Goal: Task Accomplishment & Management: Complete application form

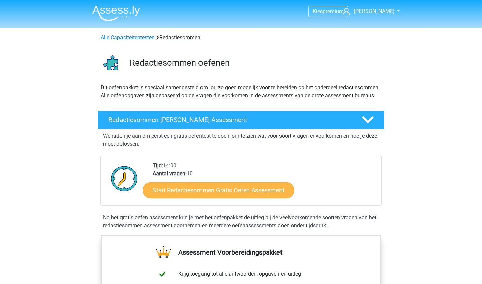
click at [218, 198] on link "Start Redactiesommen Gratis Oefen Assessment" at bounding box center [218, 190] width 151 height 16
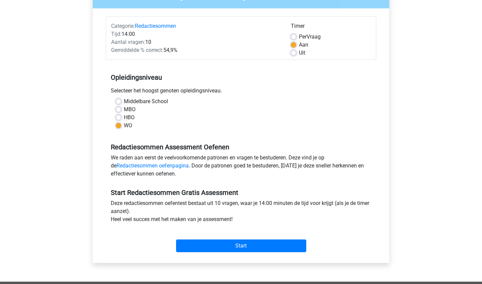
scroll to position [132, 0]
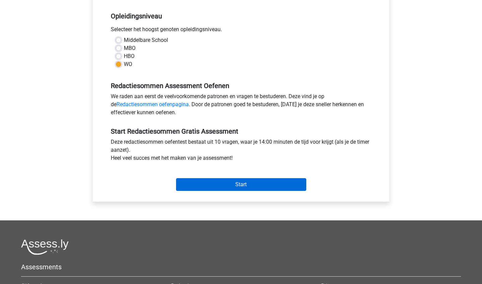
click at [217, 187] on input "Start" at bounding box center [241, 184] width 130 height 13
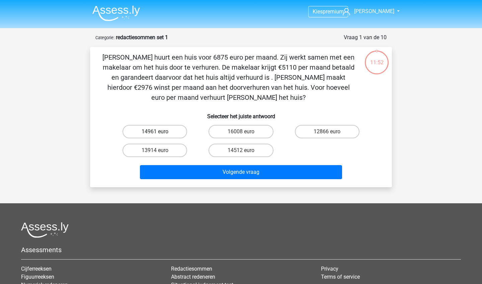
click at [166, 129] on label "14961 euro" at bounding box center [154, 131] width 65 height 13
click at [159, 131] on input "14961 euro" at bounding box center [157, 133] width 4 height 4
radio input "true"
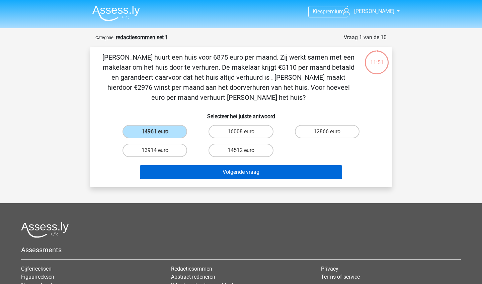
click at [241, 169] on button "Volgende vraag" at bounding box center [241, 172] width 202 height 14
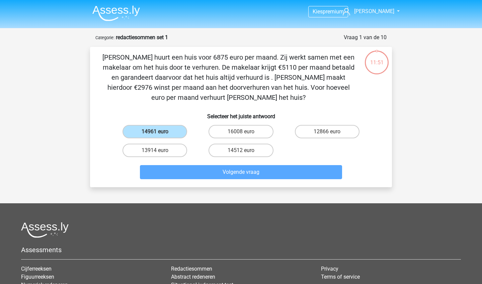
scroll to position [33, 0]
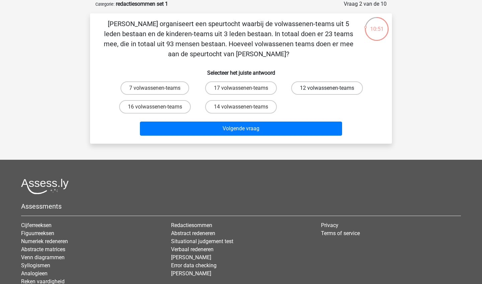
click at [307, 88] on label "12 volwassenen-teams" at bounding box center [327, 87] width 72 height 13
click at [327, 88] on input "12 volwassenen-teams" at bounding box center [329, 90] width 4 height 4
radio input "true"
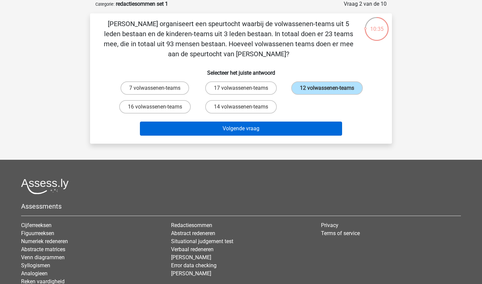
click at [240, 127] on button "Volgende vraag" at bounding box center [241, 128] width 202 height 14
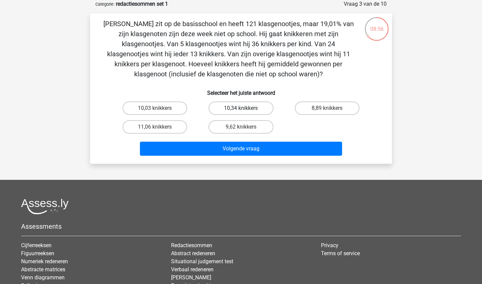
click at [235, 108] on label "10,34 knikkers" at bounding box center [240, 107] width 65 height 13
click at [241, 108] on input "10,34 knikkers" at bounding box center [243, 110] width 4 height 4
radio input "true"
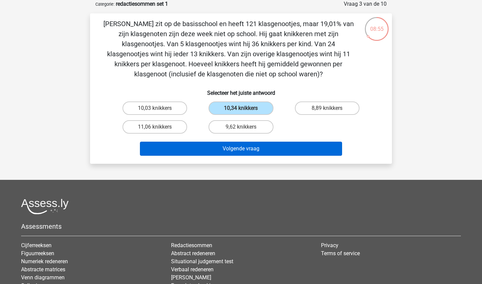
click at [246, 148] on button "Volgende vraag" at bounding box center [241, 148] width 202 height 14
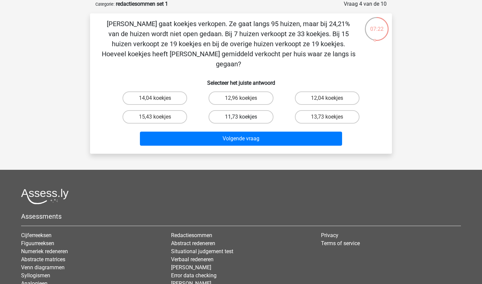
click at [255, 110] on label "11,73 koekjes" at bounding box center [240, 116] width 65 height 13
click at [245, 117] on input "11,73 koekjes" at bounding box center [243, 119] width 4 height 4
radio input "true"
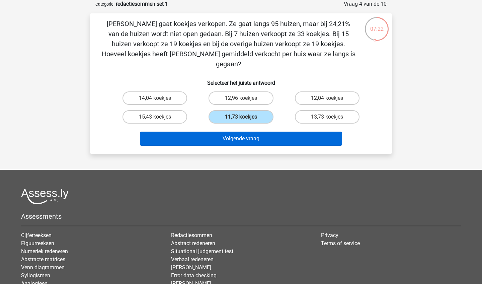
click at [264, 131] on button "Volgende vraag" at bounding box center [241, 138] width 202 height 14
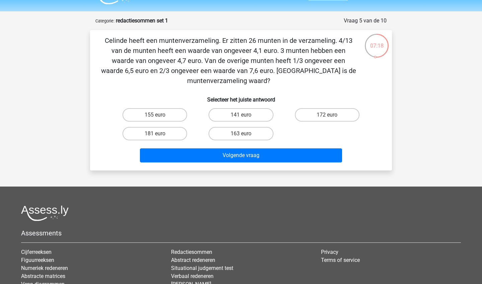
scroll to position [25, 0]
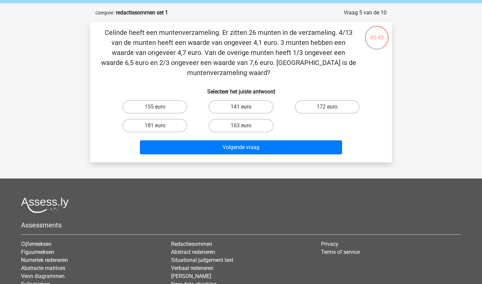
click at [242, 105] on label "141 euro" at bounding box center [240, 106] width 65 height 13
click at [242, 107] on input "141 euro" at bounding box center [243, 109] width 4 height 4
radio input "true"
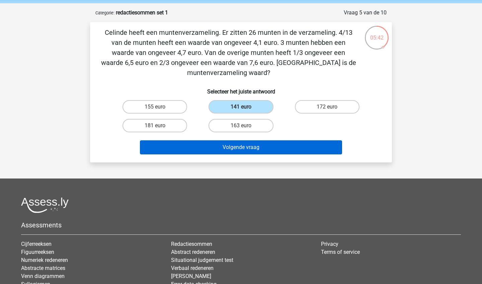
click at [256, 142] on button "Volgende vraag" at bounding box center [241, 147] width 202 height 14
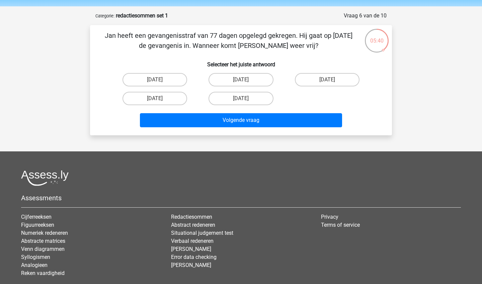
scroll to position [21, 0]
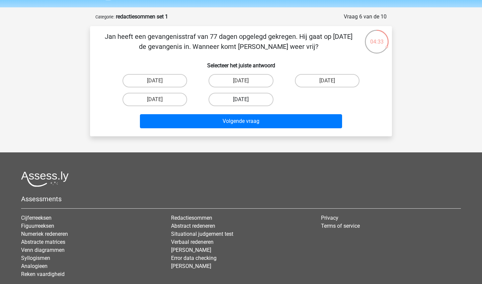
click at [248, 97] on label "12 augustus" at bounding box center [240, 99] width 65 height 13
click at [245, 99] on input "12 augustus" at bounding box center [243, 101] width 4 height 4
radio input "true"
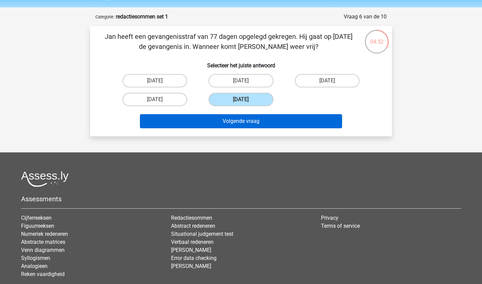
click at [257, 123] on button "Volgende vraag" at bounding box center [241, 121] width 202 height 14
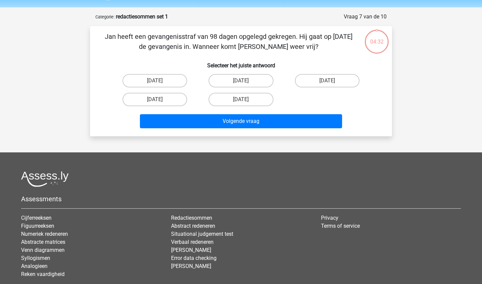
scroll to position [33, 0]
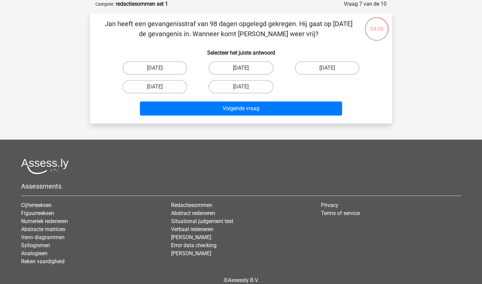
click at [249, 68] on label "22 augustus" at bounding box center [240, 67] width 65 height 13
click at [245, 68] on input "22 augustus" at bounding box center [243, 70] width 4 height 4
radio input "true"
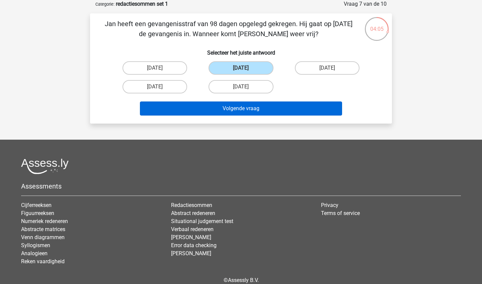
click at [256, 111] on button "Volgende vraag" at bounding box center [241, 108] width 202 height 14
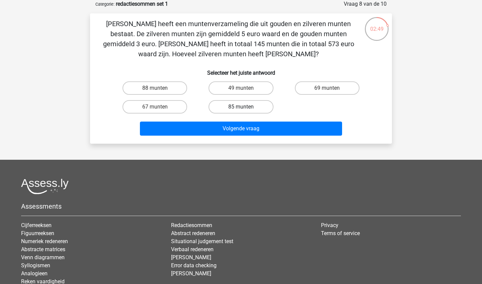
click at [212, 104] on label "85 munten" at bounding box center [240, 106] width 65 height 13
click at [241, 107] on input "85 munten" at bounding box center [243, 109] width 4 height 4
radio input "true"
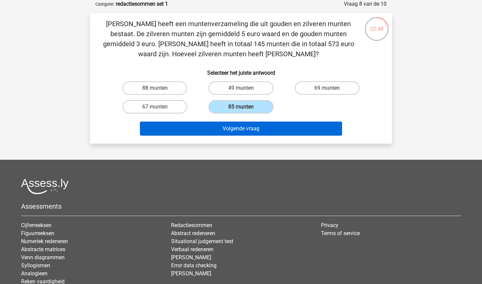
click at [219, 124] on button "Volgende vraag" at bounding box center [241, 128] width 202 height 14
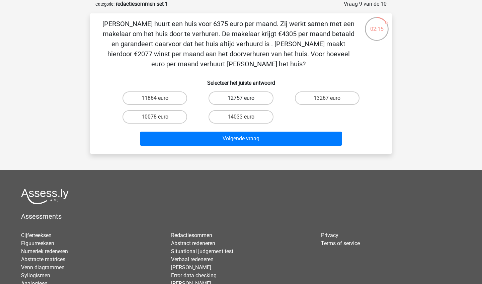
click at [242, 96] on label "12757 euro" at bounding box center [240, 97] width 65 height 13
click at [242, 98] on input "12757 euro" at bounding box center [243, 100] width 4 height 4
radio input "true"
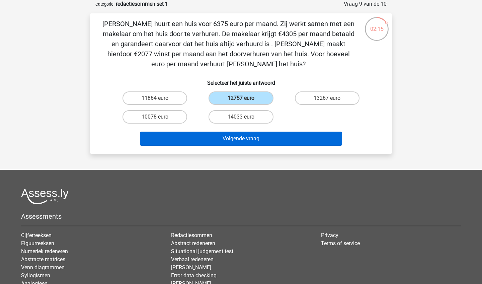
click at [260, 140] on button "Volgende vraag" at bounding box center [241, 138] width 202 height 14
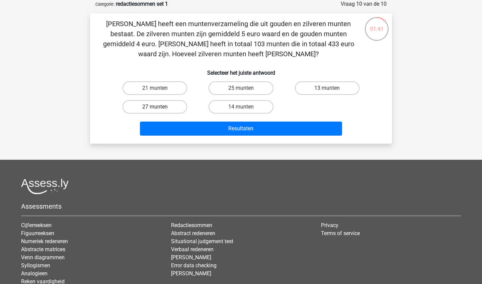
click at [166, 106] on label "27 munten" at bounding box center [154, 106] width 65 height 13
click at [159, 107] on input "27 munten" at bounding box center [157, 109] width 4 height 4
radio input "true"
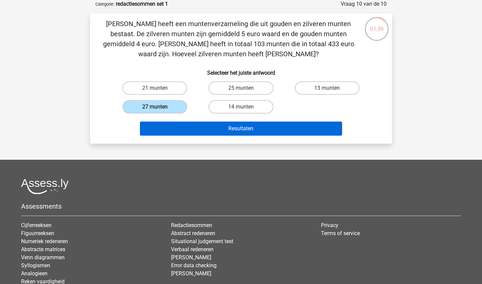
click at [230, 128] on button "Resultaten" at bounding box center [241, 128] width 202 height 14
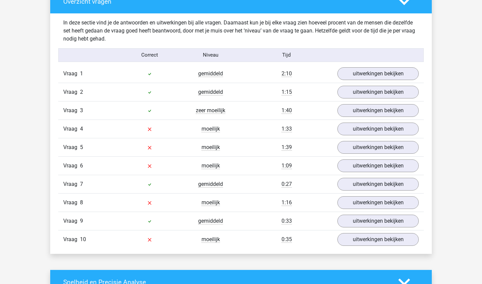
scroll to position [515, 0]
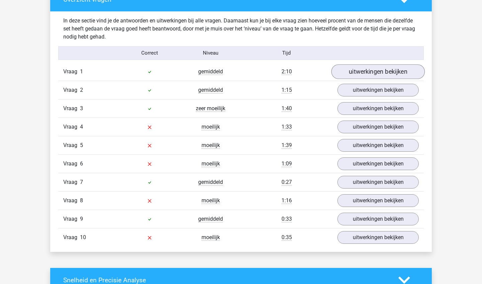
click at [377, 73] on link "uitwerkingen bekijken" at bounding box center [377, 71] width 93 height 15
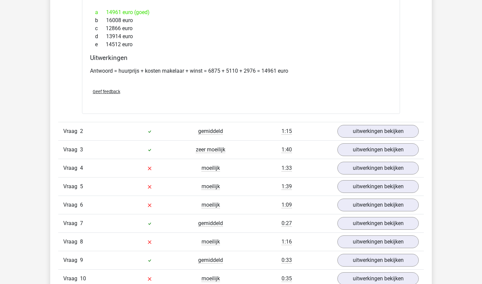
scroll to position [641, 0]
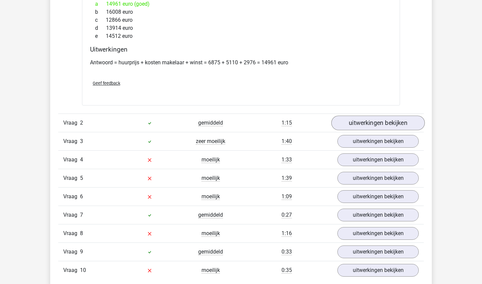
click at [369, 121] on link "uitwerkingen bekijken" at bounding box center [377, 122] width 93 height 15
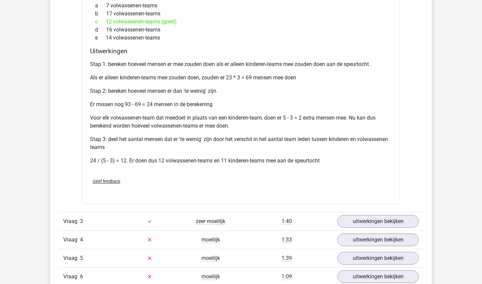
scroll to position [832, 0]
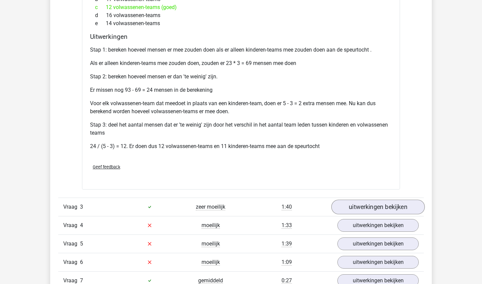
click at [364, 207] on link "uitwerkingen bekijken" at bounding box center [377, 206] width 93 height 15
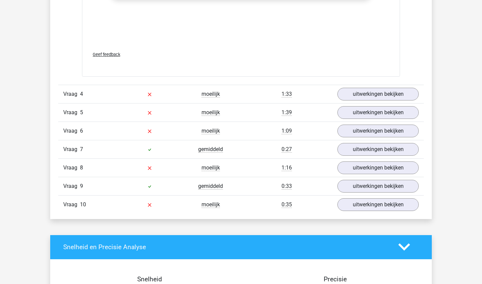
scroll to position [1326, 0]
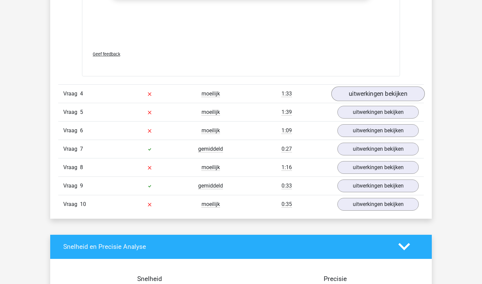
click at [369, 97] on link "uitwerkingen bekijken" at bounding box center [377, 93] width 93 height 15
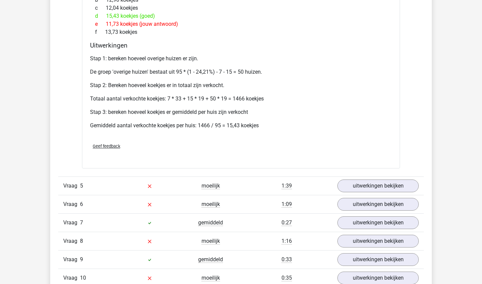
scroll to position [1494, 0]
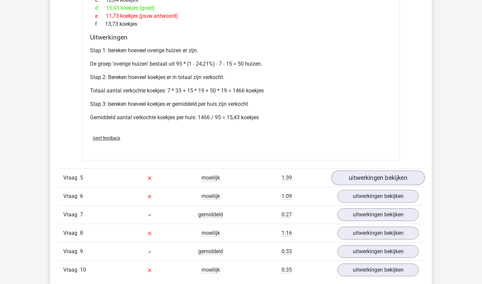
click at [370, 175] on link "uitwerkingen bekijken" at bounding box center [377, 177] width 93 height 15
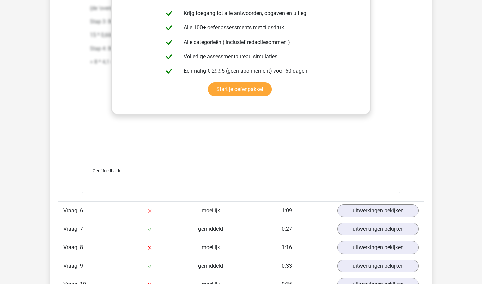
scroll to position [1840, 0]
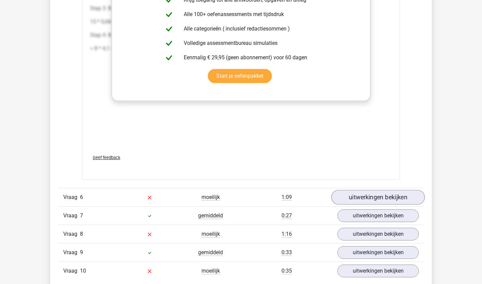
click at [360, 196] on link "uitwerkingen bekijken" at bounding box center [377, 197] width 93 height 15
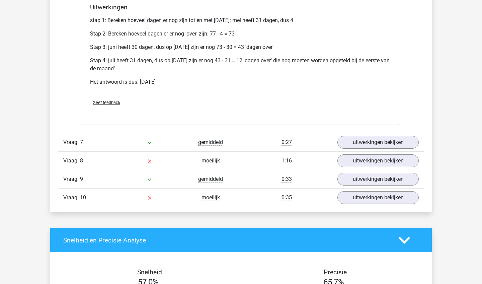
scroll to position [2127, 0]
